Goal: Task Accomplishment & Management: Complete application form

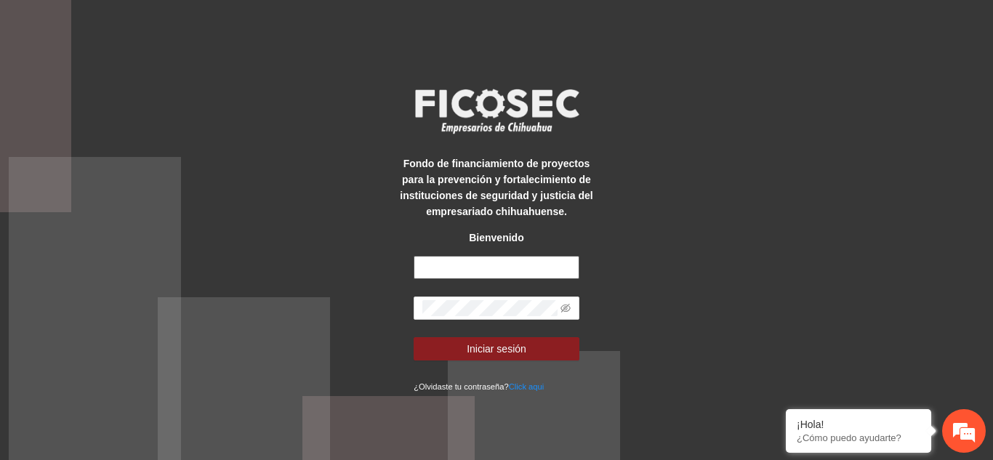
click at [442, 268] on input "text" at bounding box center [497, 267] width 166 height 23
type input "**********"
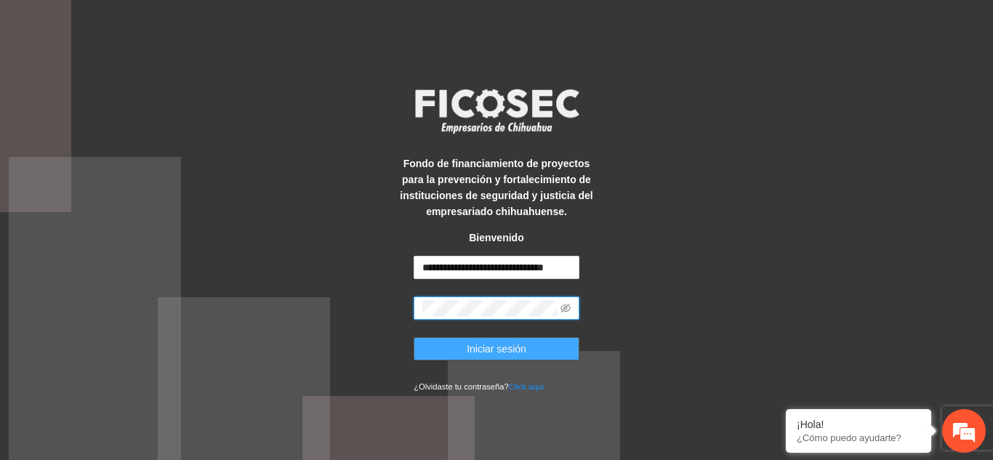
click at [523, 357] on span "Iniciar sesión" at bounding box center [497, 349] width 60 height 16
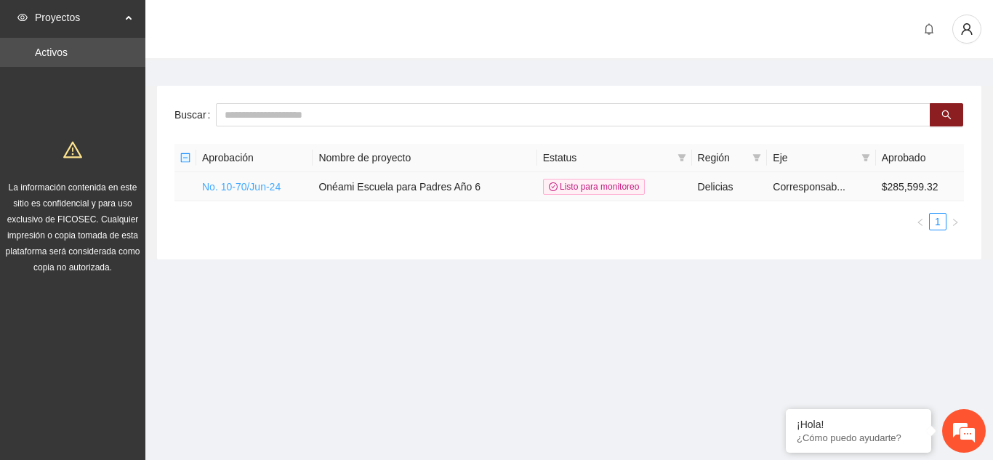
click at [247, 187] on link "No. 10-70/Jun-24" at bounding box center [241, 187] width 79 height 12
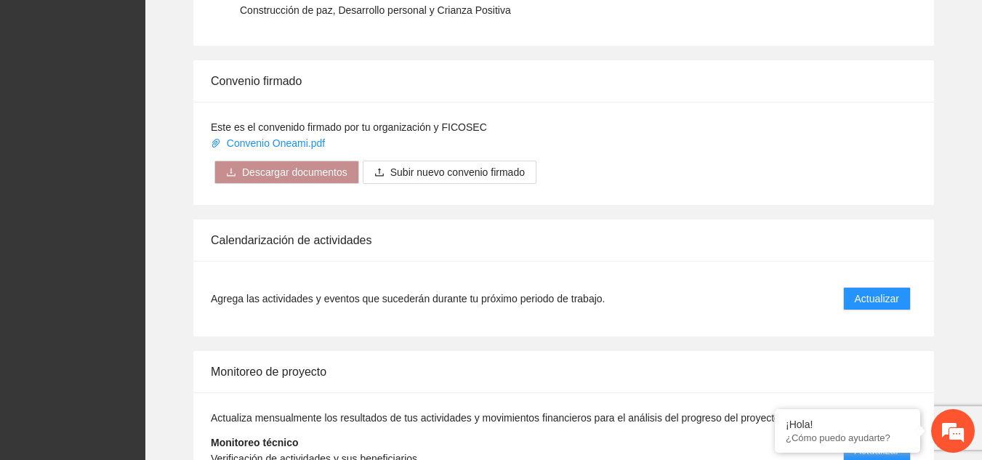
scroll to position [1329, 0]
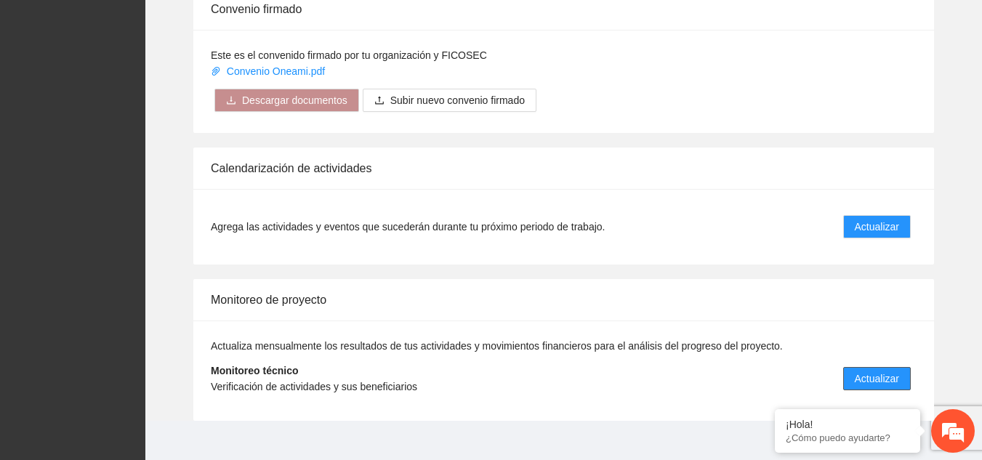
click at [872, 371] on span "Actualizar" at bounding box center [877, 379] width 44 height 16
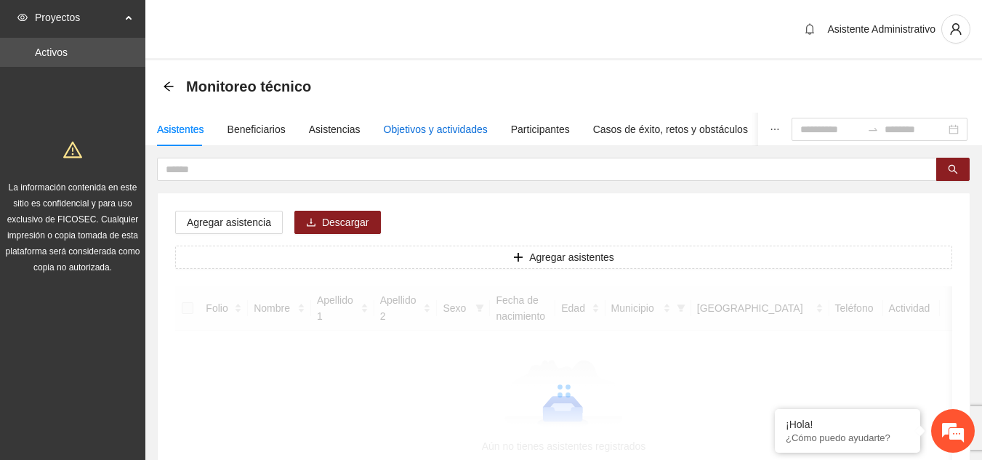
click at [411, 126] on div "Objetivos y actividades" at bounding box center [436, 129] width 104 height 16
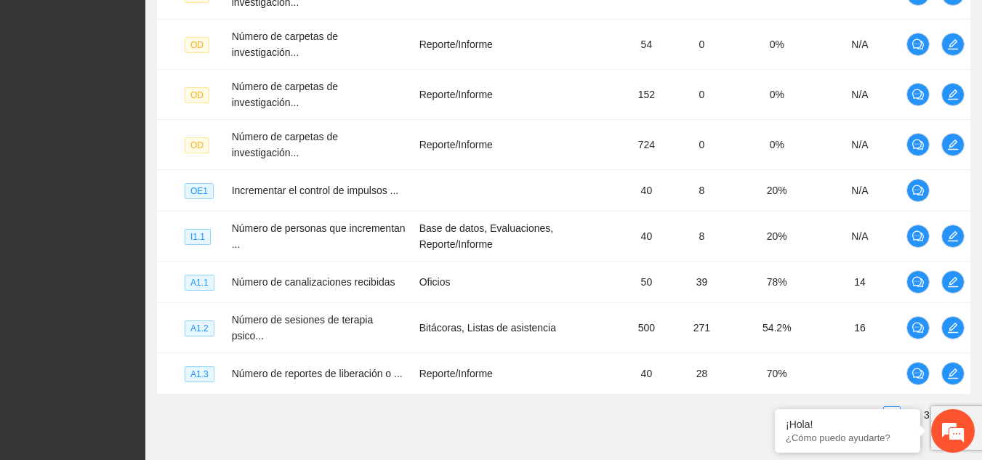
scroll to position [509, 0]
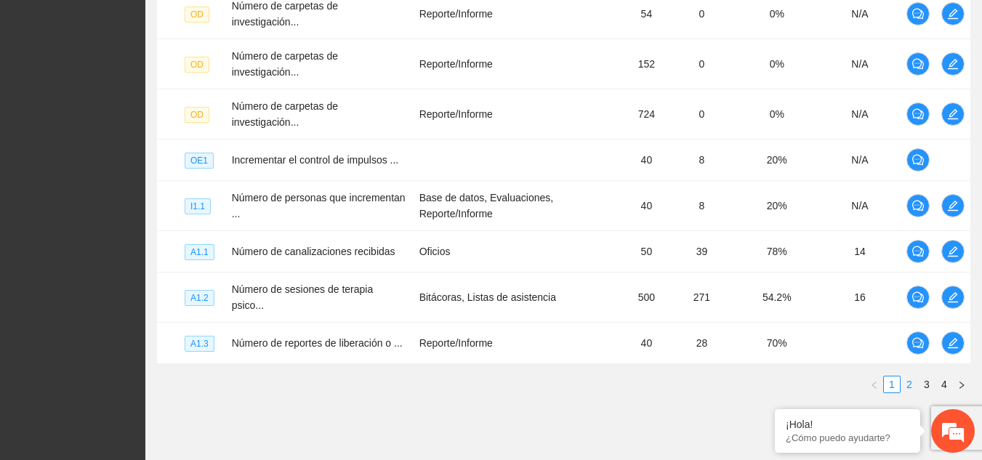
click at [909, 377] on link "2" at bounding box center [909, 385] width 16 height 16
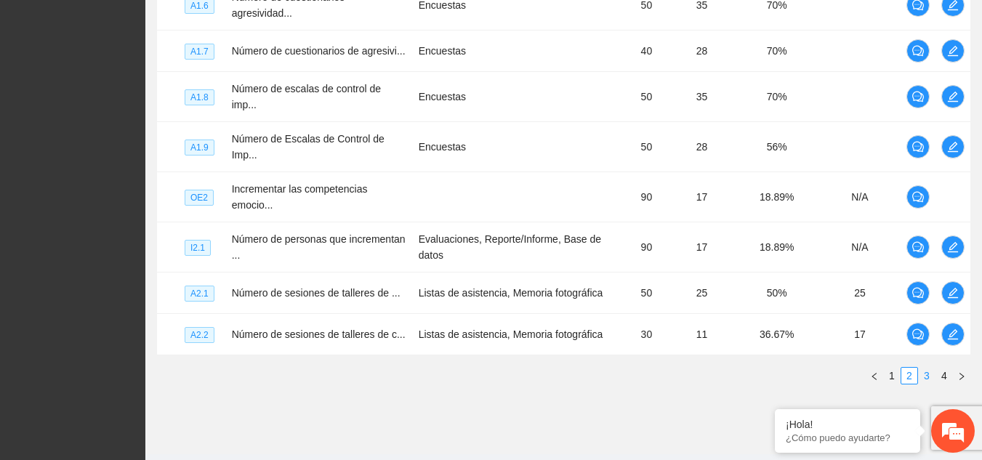
click at [927, 368] on link "3" at bounding box center [927, 376] width 16 height 16
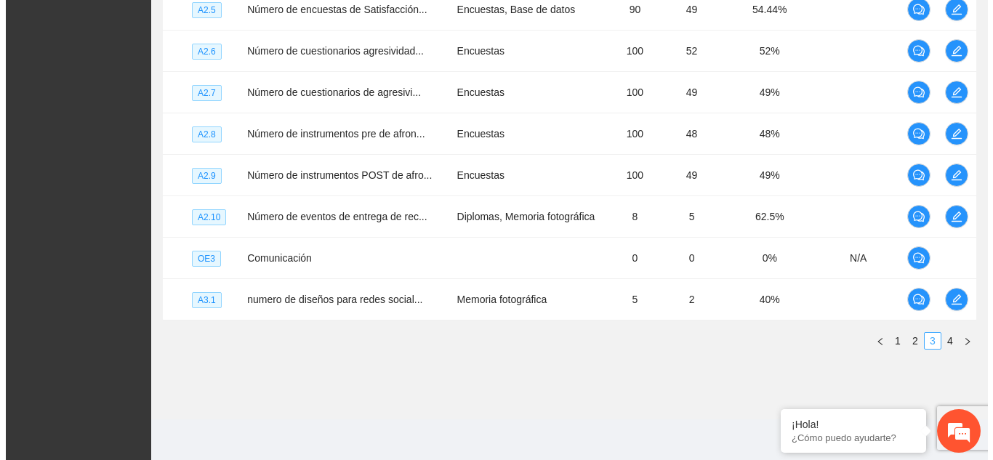
scroll to position [491, 0]
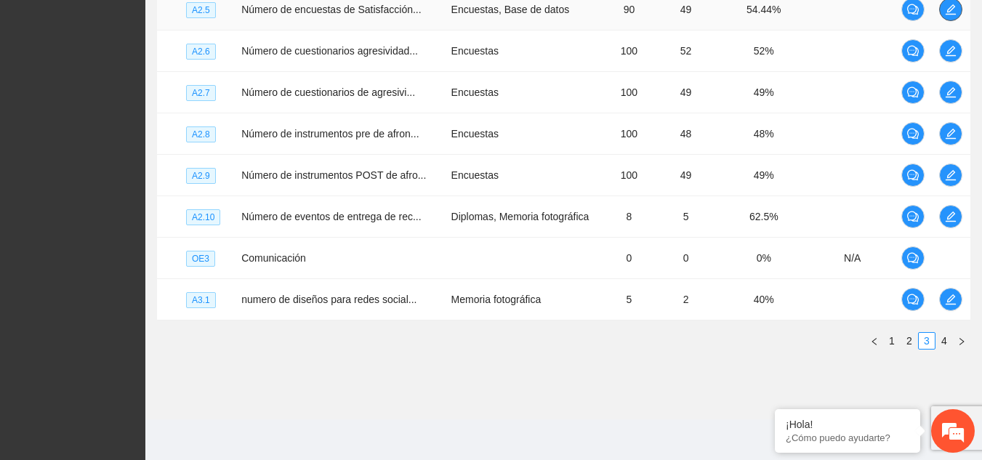
click at [953, 9] on icon "edit" at bounding box center [951, 9] width 10 height 10
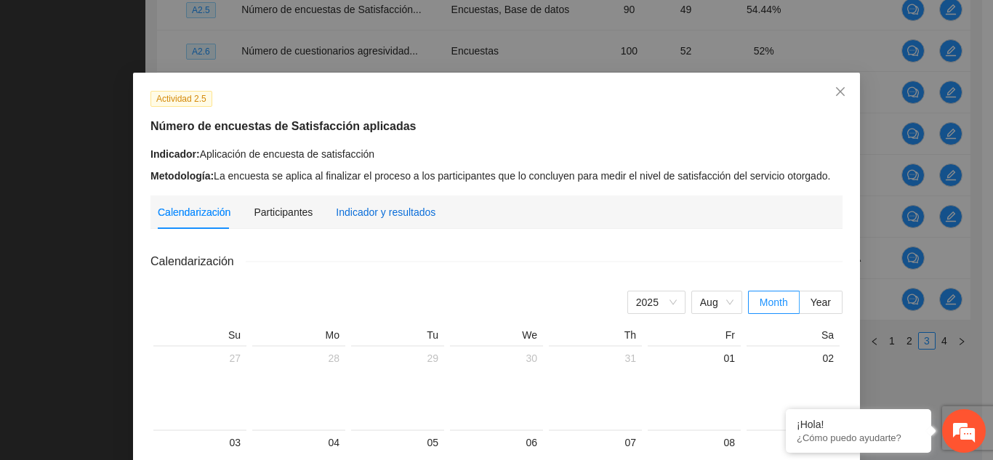
click at [361, 206] on div "Indicador y resultados" at bounding box center [386, 212] width 100 height 16
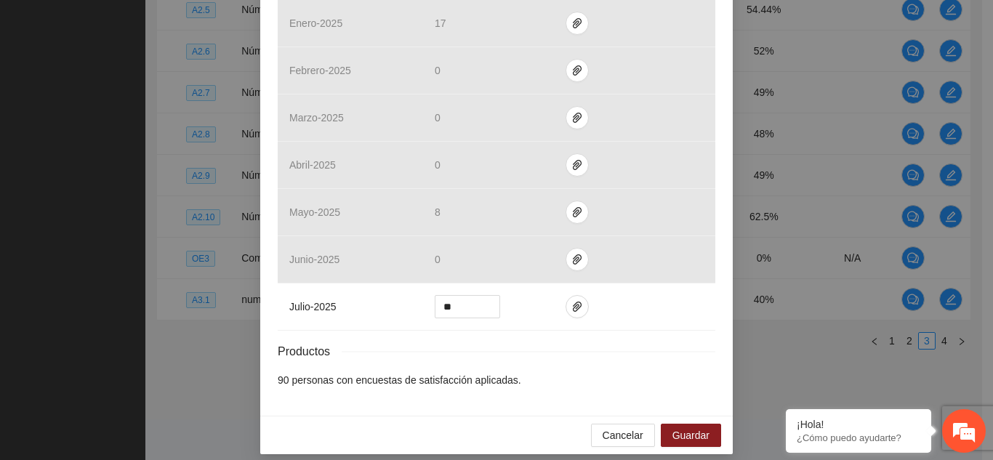
scroll to position [627, 0]
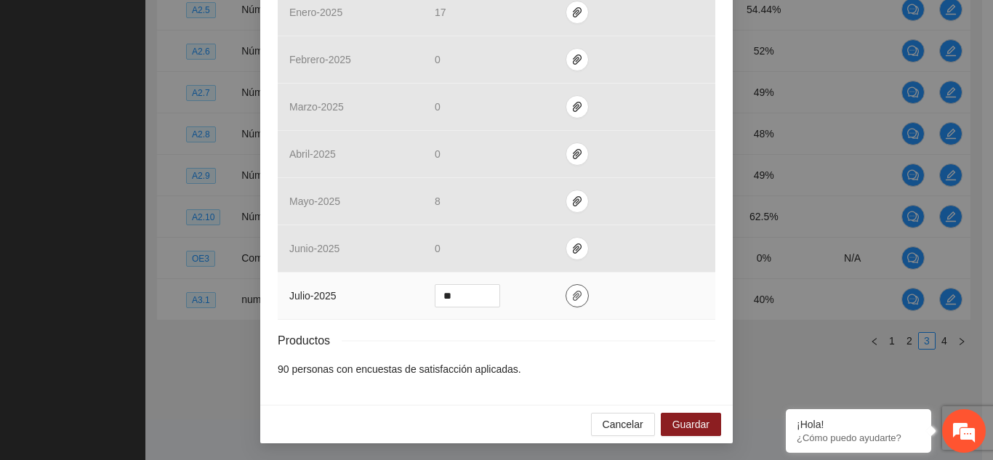
click at [573, 297] on icon "paper-clip" at bounding box center [577, 296] width 9 height 10
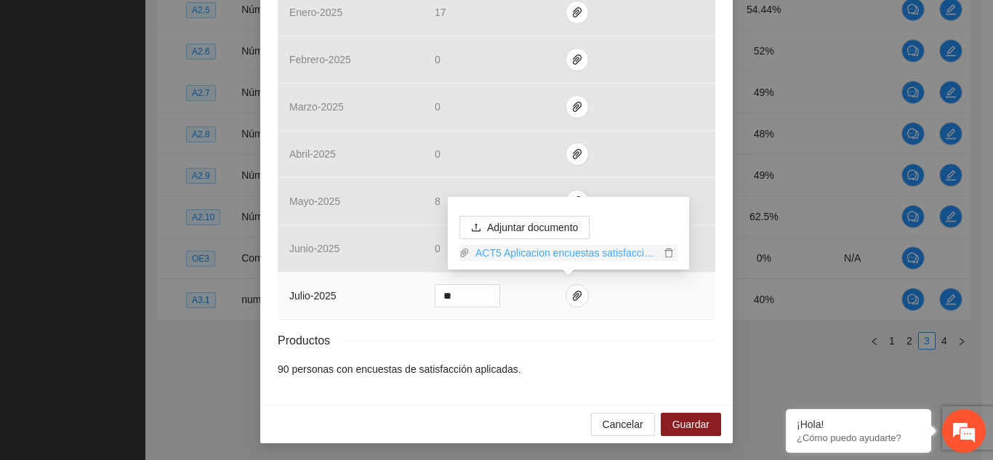
click at [595, 256] on link "ACT5 Aplicacion encuestas satisfaccion.zip" at bounding box center [565, 253] width 190 height 16
click at [569, 225] on span "Adjuntar documento" at bounding box center [532, 228] width 91 height 16
click at [500, 228] on span "Adjuntar documento" at bounding box center [532, 228] width 91 height 16
click at [518, 221] on span "Adjuntar documento" at bounding box center [532, 228] width 91 height 16
click at [487, 227] on span "Adjuntar documento" at bounding box center [532, 228] width 91 height 16
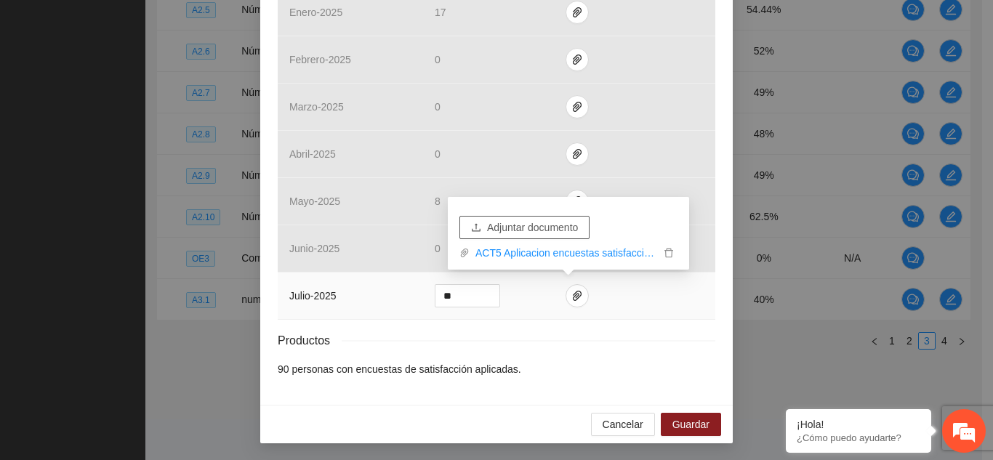
click at [528, 226] on span "Adjuntar documento" at bounding box center [532, 228] width 91 height 16
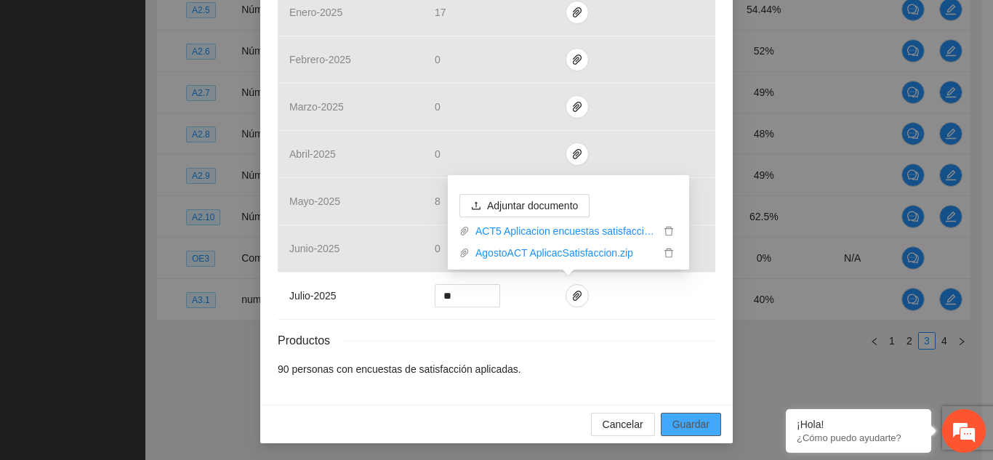
click at [706, 425] on button "Guardar" at bounding box center [691, 424] width 60 height 23
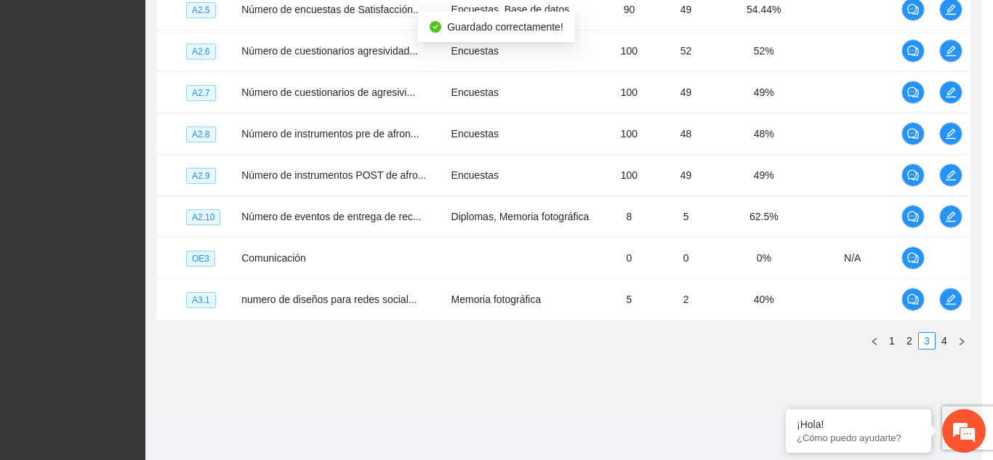
scroll to position [554, 0]
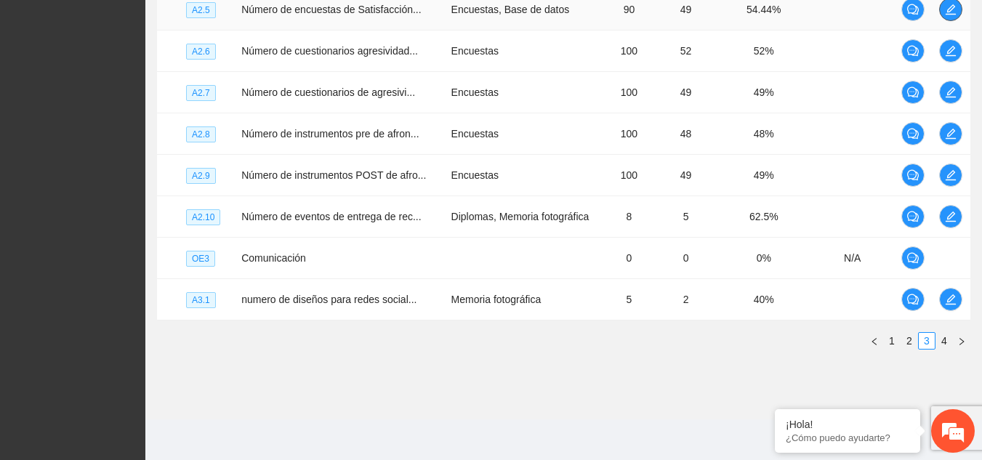
click at [945, 1] on button "button" at bounding box center [950, 9] width 23 height 23
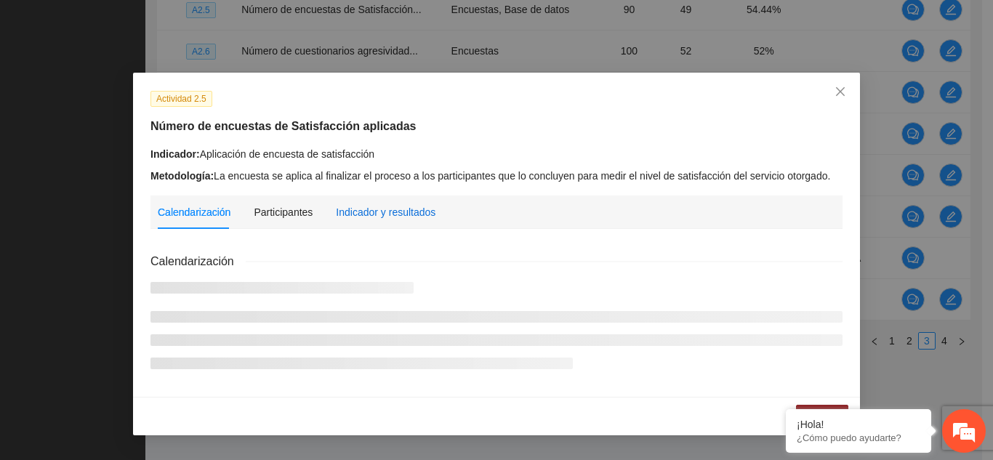
click at [369, 206] on div "Indicador y resultados" at bounding box center [386, 212] width 100 height 16
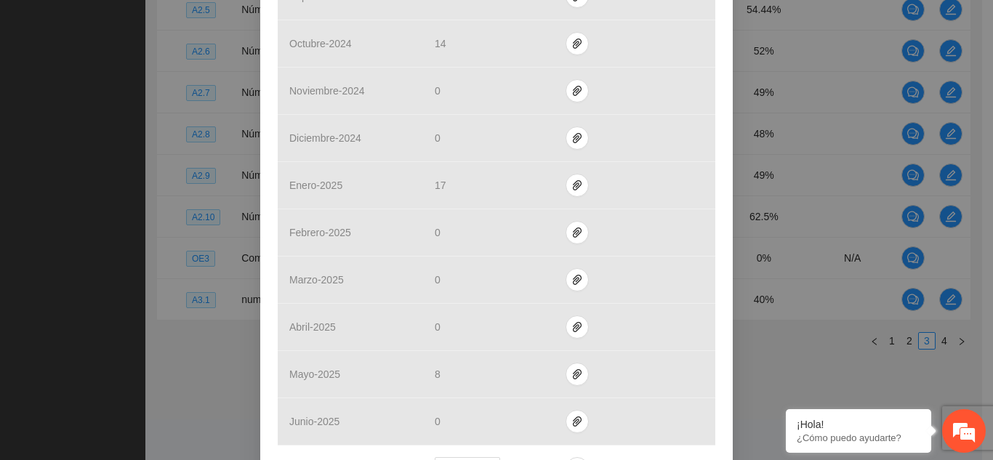
scroll to position [627, 0]
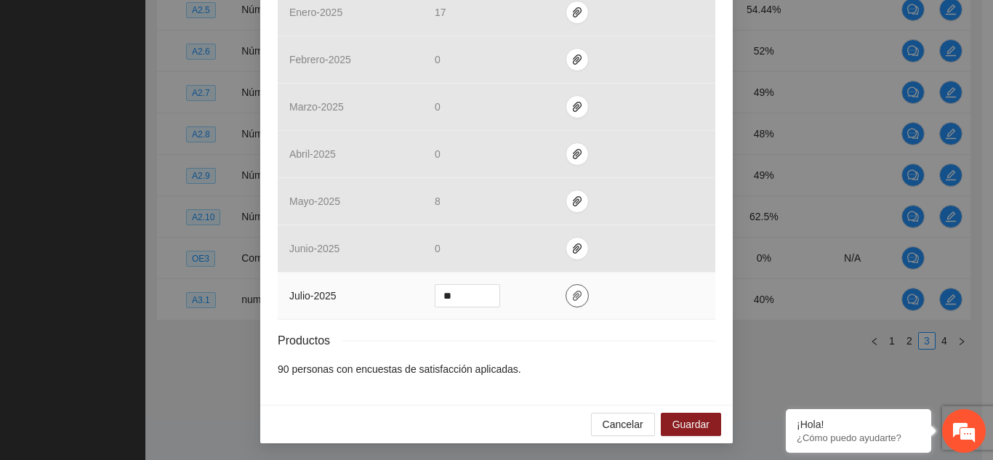
click at [571, 297] on icon "paper-clip" at bounding box center [577, 296] width 12 height 12
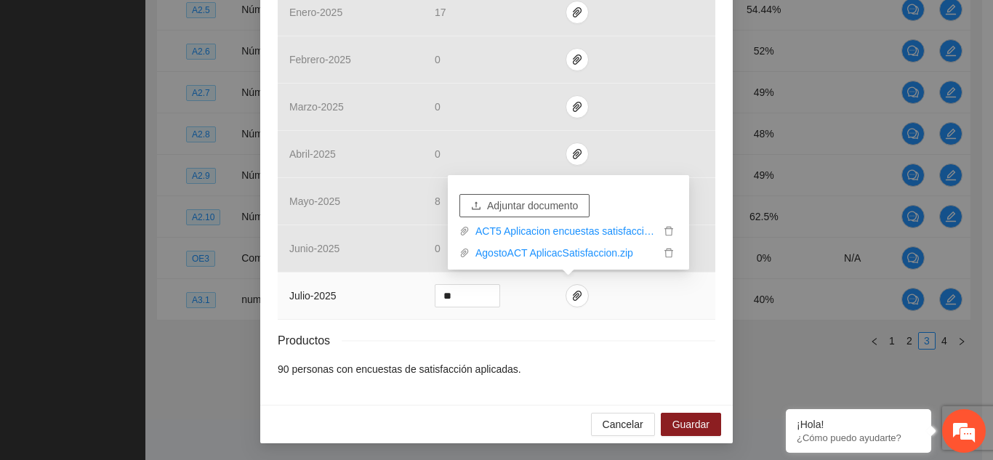
click at [527, 203] on span "Adjuntar documento" at bounding box center [532, 206] width 91 height 16
click at [695, 432] on span "Guardar" at bounding box center [690, 425] width 37 height 16
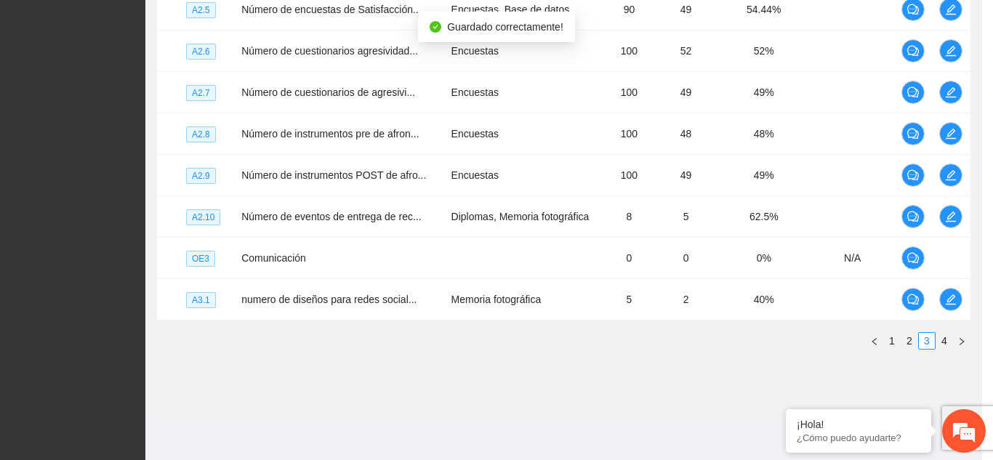
scroll to position [518, 0]
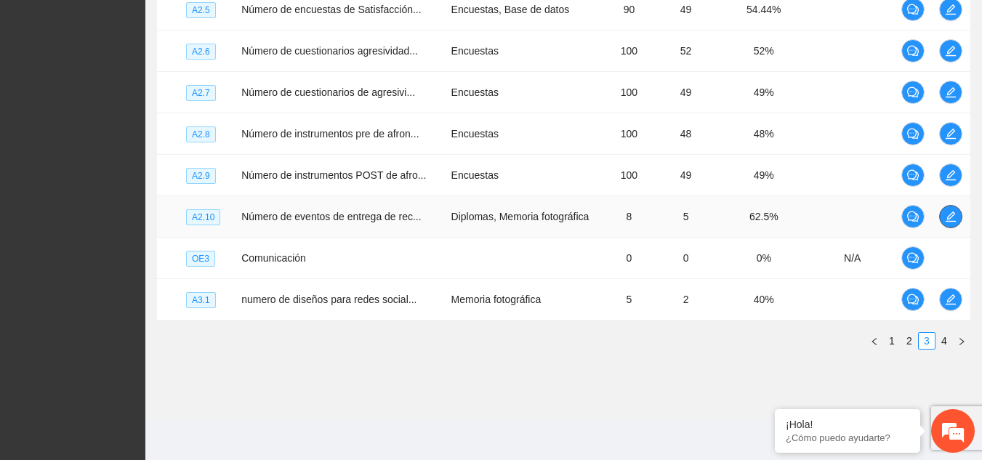
click at [944, 211] on span "edit" at bounding box center [951, 217] width 22 height 12
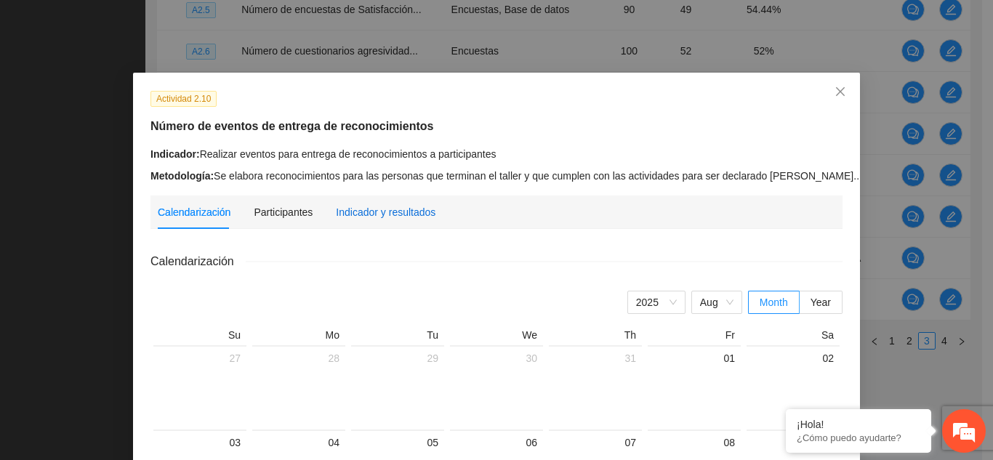
click at [355, 216] on div "Indicador y resultados" at bounding box center [386, 212] width 100 height 16
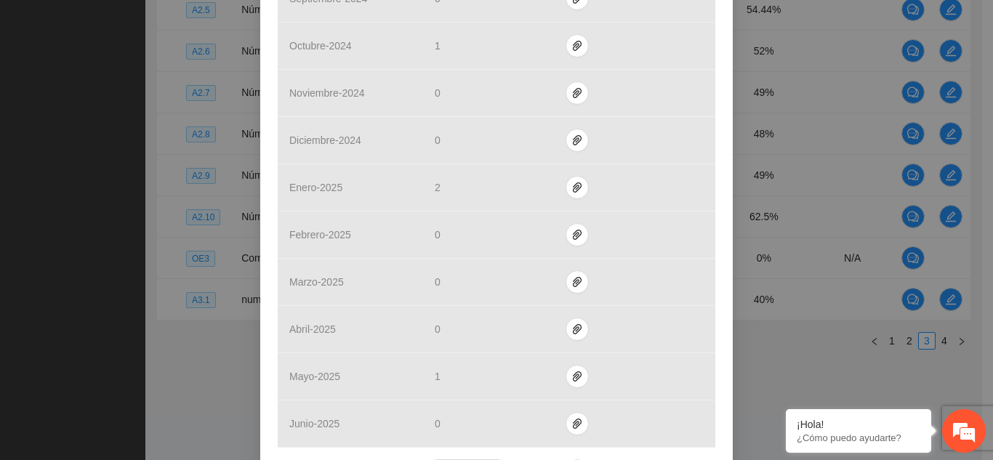
scroll to position [494, 0]
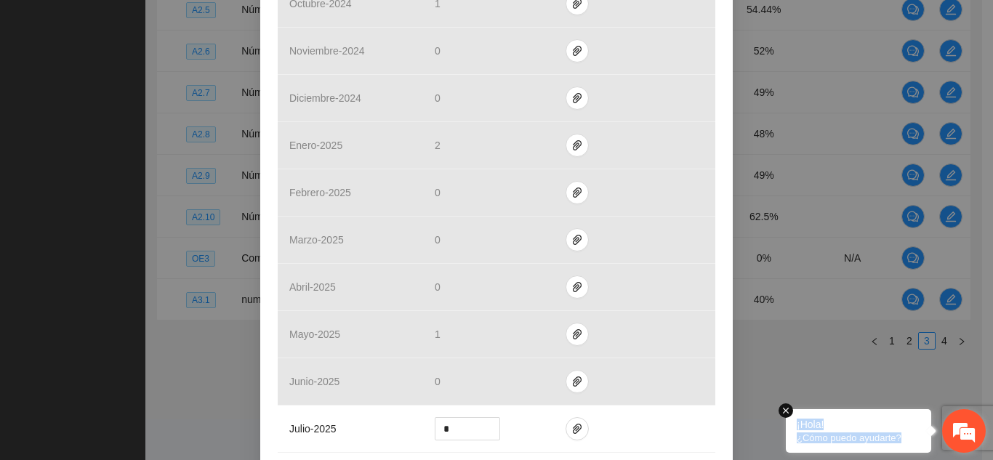
drag, startPoint x: 933, startPoint y: 375, endPoint x: 922, endPoint y: 433, distance: 58.5
click at [688, 422] on td at bounding box center [634, 429] width 161 height 47
click at [574, 425] on icon "paper-clip" at bounding box center [577, 429] width 12 height 12
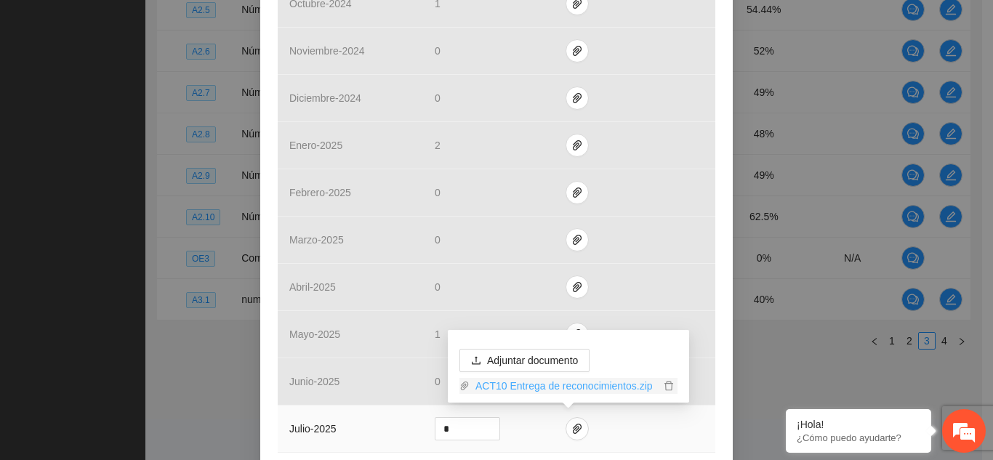
click at [587, 385] on link "ACT10 Entrega de reconocimientos.zip" at bounding box center [565, 386] width 190 height 16
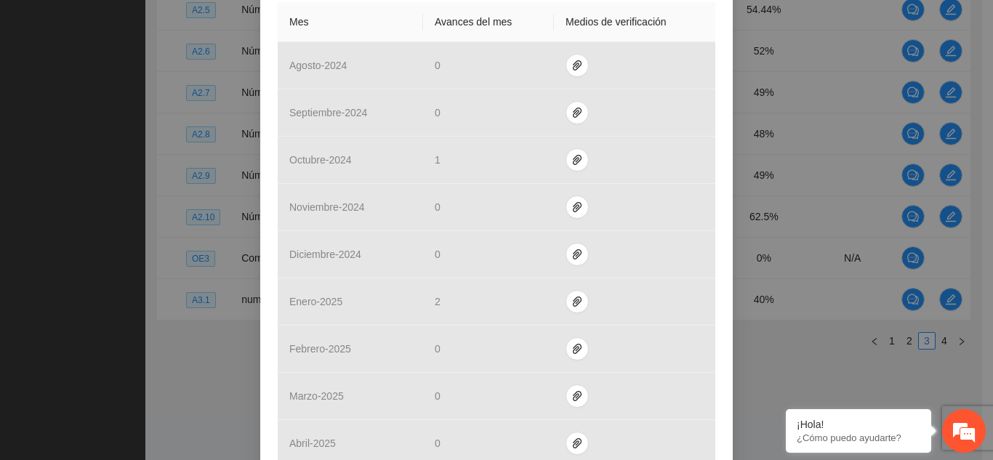
scroll to position [330, 0]
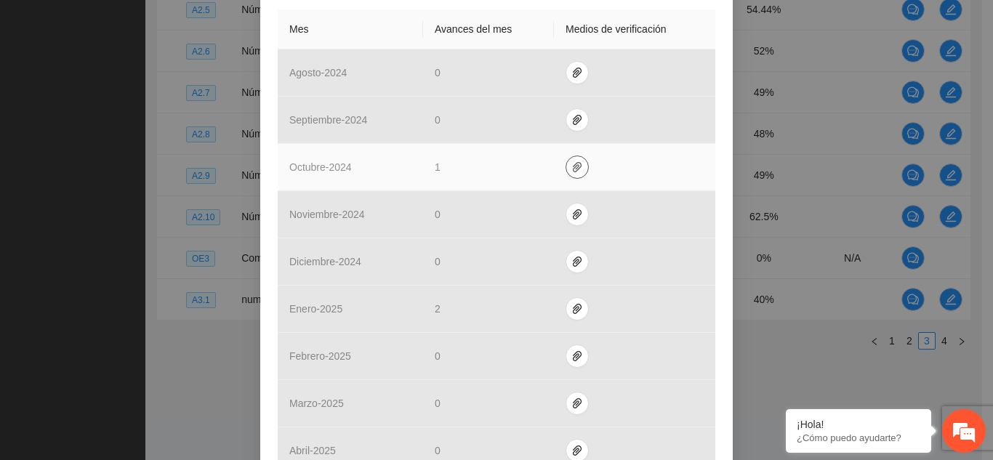
click at [573, 165] on icon "paper-clip" at bounding box center [577, 167] width 9 height 10
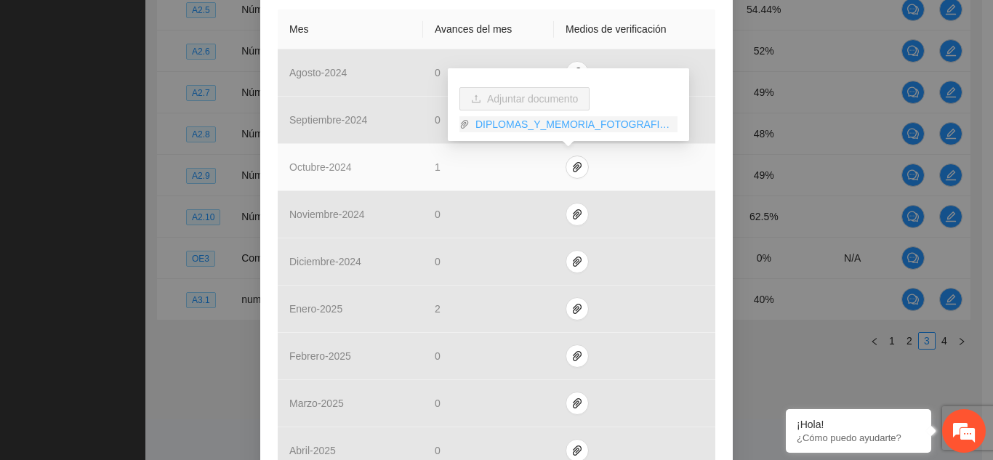
click at [561, 124] on link "DIPLOMAS_Y_MEMORIA_FOTOGRAFICA_OCTUBRE.zip" at bounding box center [574, 124] width 208 height 16
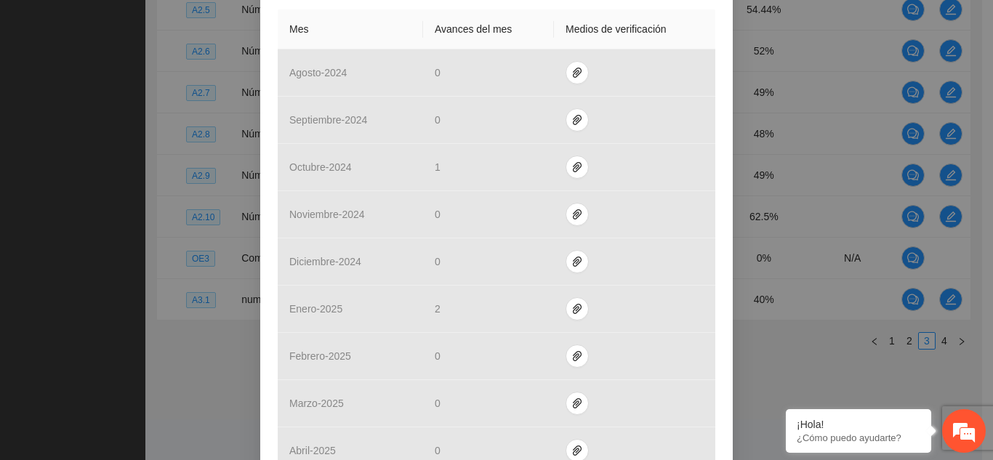
scroll to position [627, 0]
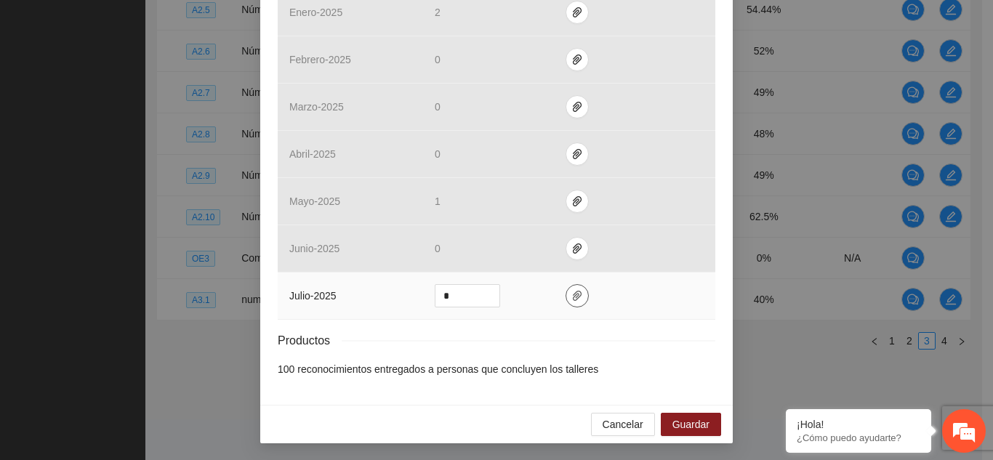
click at [577, 294] on span "paper-clip" at bounding box center [577, 296] width 22 height 12
click at [571, 293] on icon "paper-clip" at bounding box center [577, 296] width 12 height 12
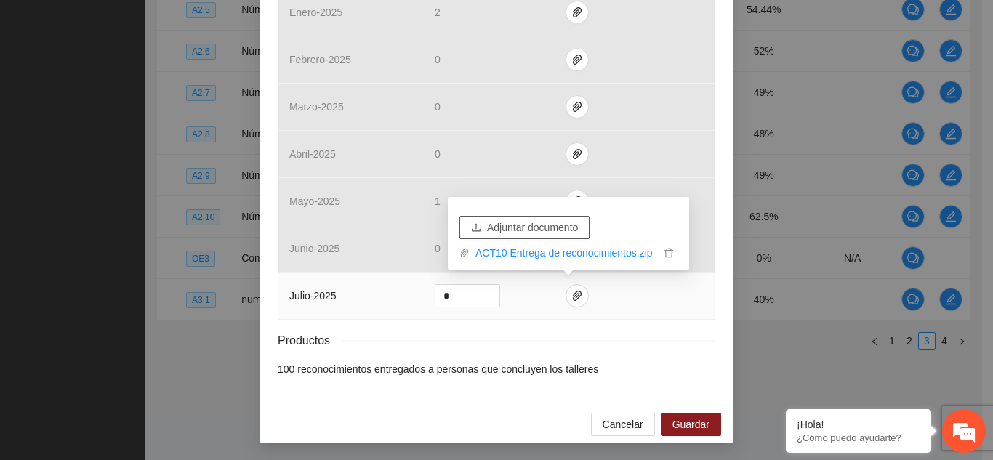
click at [532, 222] on span "Adjuntar documento" at bounding box center [532, 228] width 91 height 16
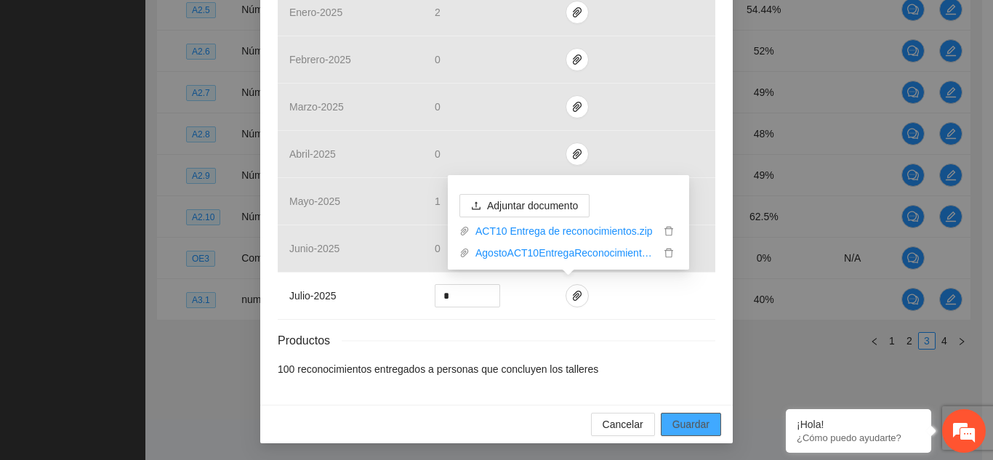
click at [694, 425] on span "Guardar" at bounding box center [690, 425] width 37 height 16
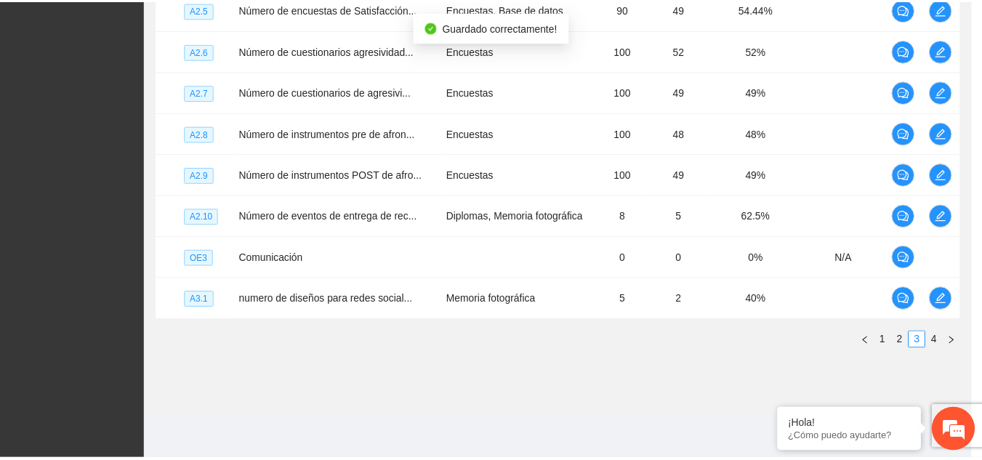
scroll to position [554, 0]
